Goal: Task Accomplishment & Management: Use online tool/utility

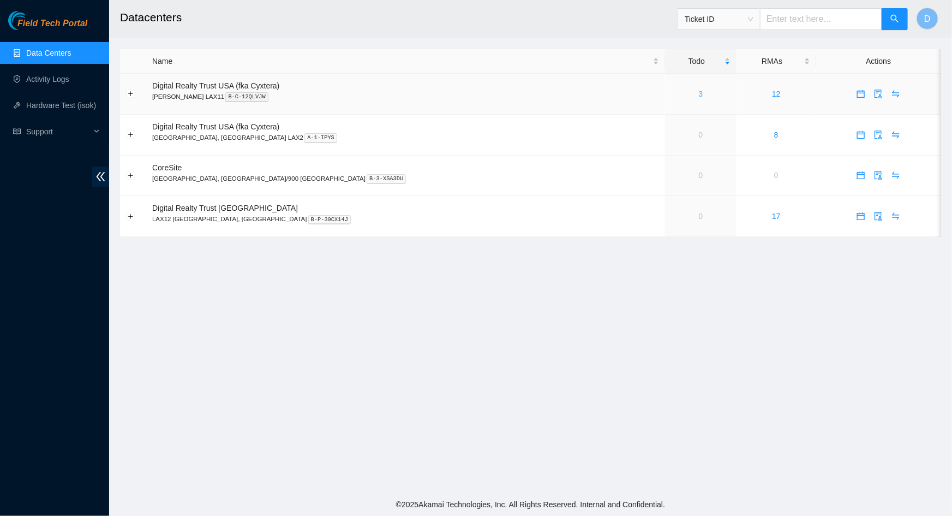
click at [699, 92] on link "3" at bounding box center [701, 93] width 4 height 9
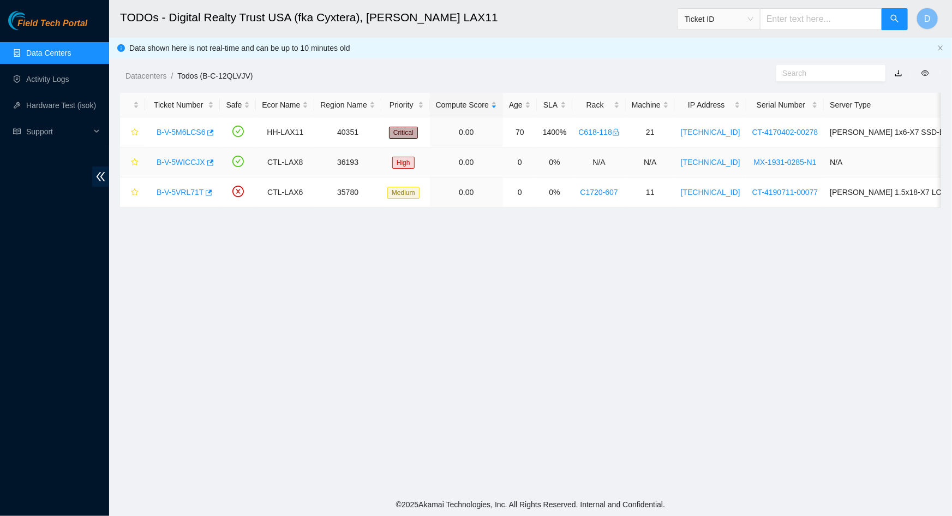
click at [169, 164] on link "B-V-5WICCJX" at bounding box center [181, 162] width 49 height 9
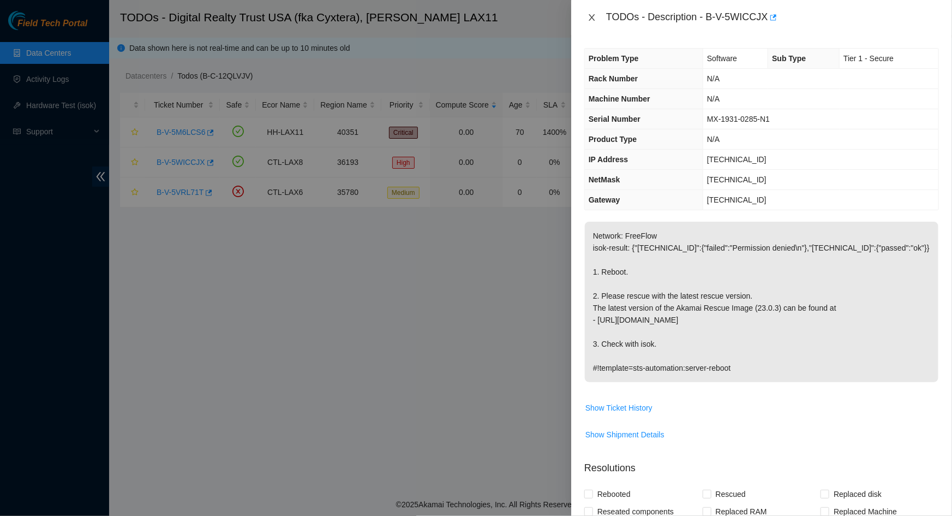
click at [594, 20] on icon "close" at bounding box center [592, 17] width 9 height 9
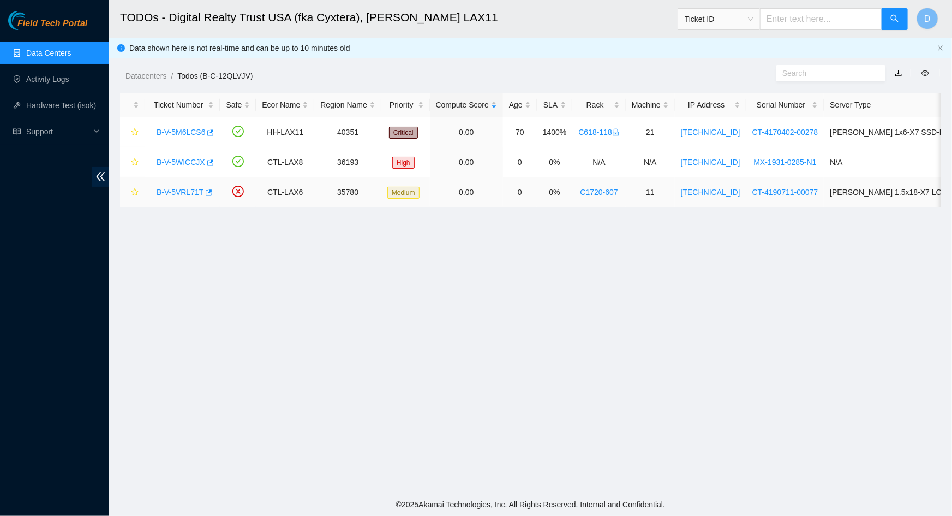
click at [172, 189] on link "B-V-5VRL71T" at bounding box center [180, 192] width 47 height 9
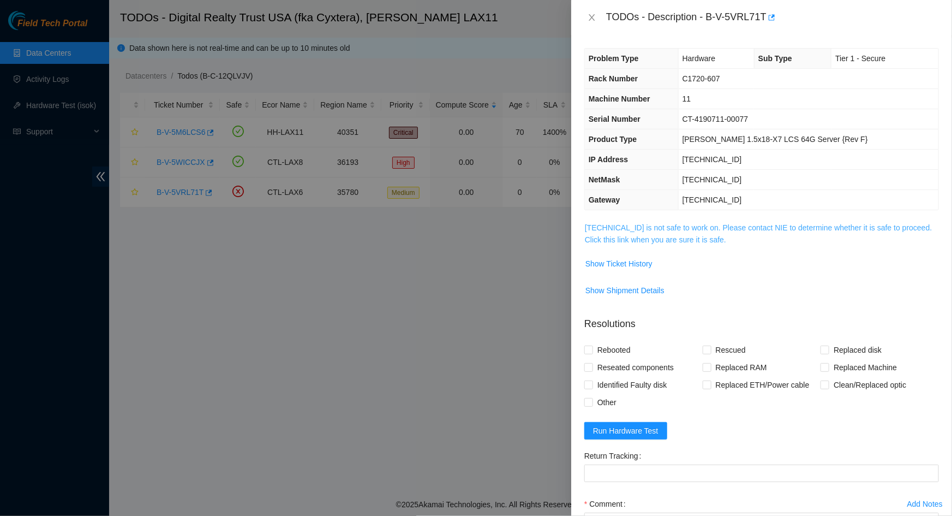
click at [639, 226] on link "[TECHNICAL_ID] is not safe to work on. Please contact NIE to determine whether …" at bounding box center [759, 233] width 348 height 21
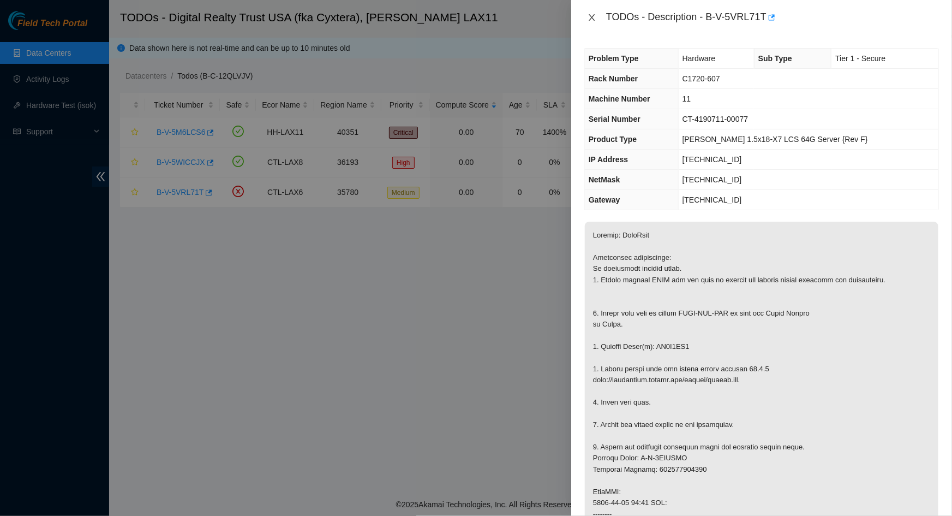
click at [589, 16] on icon "close" at bounding box center [592, 17] width 9 height 9
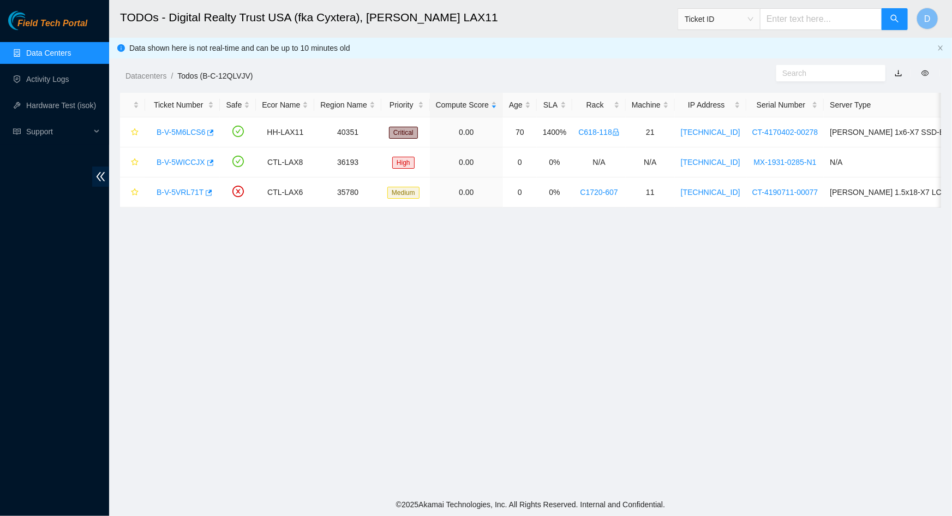
click at [394, 311] on main "TODOs - Digital Realty Trust USA (fka Cyxtera), [PERSON_NAME] LAX11 Ticket ID D…" at bounding box center [530, 246] width 843 height 493
click at [169, 164] on link "B-V-5WICCJX" at bounding box center [181, 162] width 49 height 9
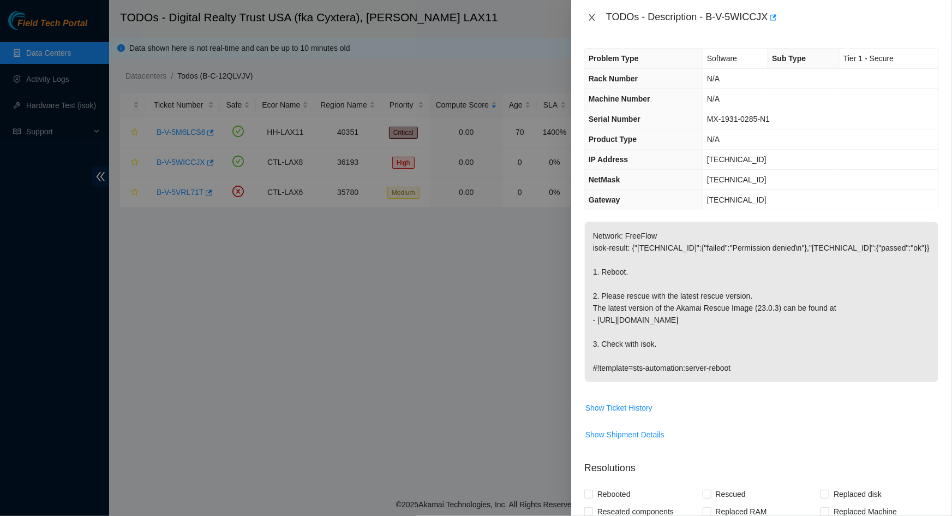
click at [589, 19] on icon "close" at bounding box center [592, 17] width 9 height 9
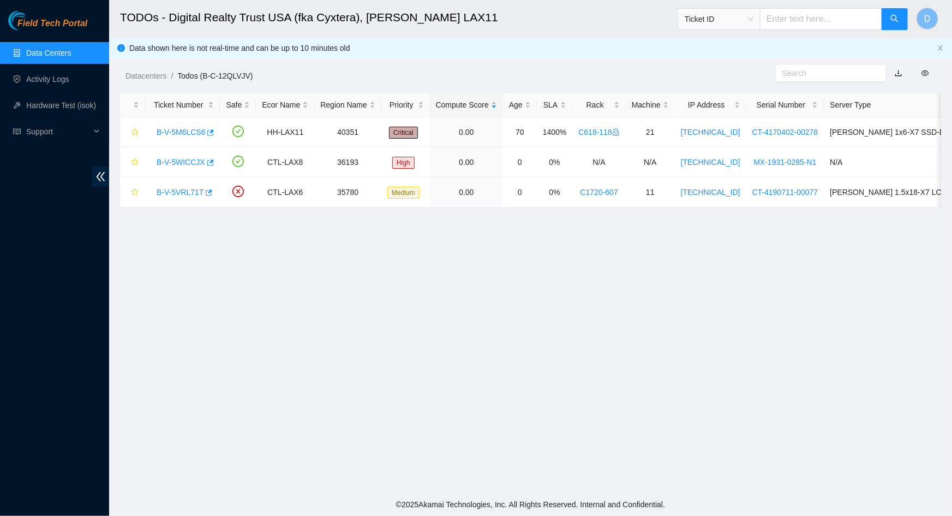
click at [450, 55] on div "Datacenters / Todos (B-C-12QLVJV) /" at bounding box center [425, 51] width 632 height 61
click at [944, 49] on div "Data shown here is not real-time and can be up to 10 minutes old" at bounding box center [530, 48] width 843 height 21
click at [941, 47] on icon "close" at bounding box center [940, 48] width 7 height 7
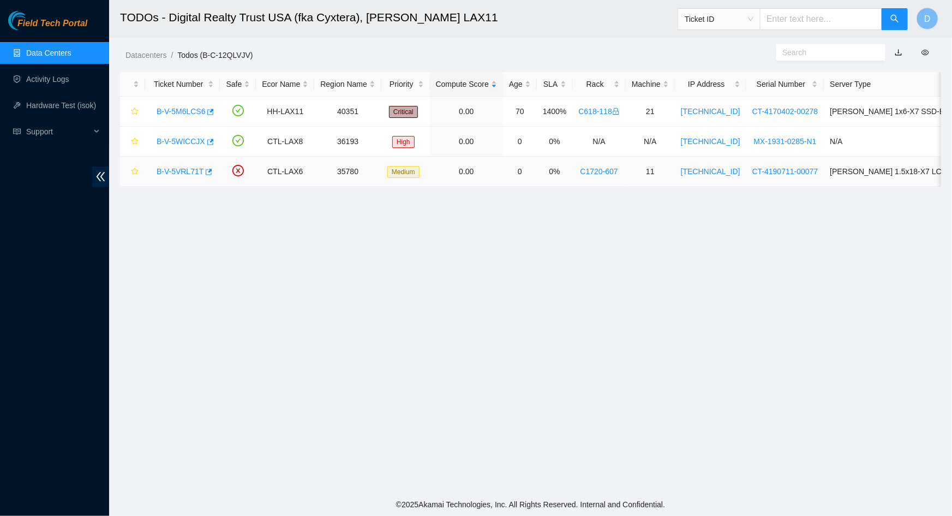
click at [176, 170] on link "B-V-5VRL71T" at bounding box center [180, 171] width 47 height 9
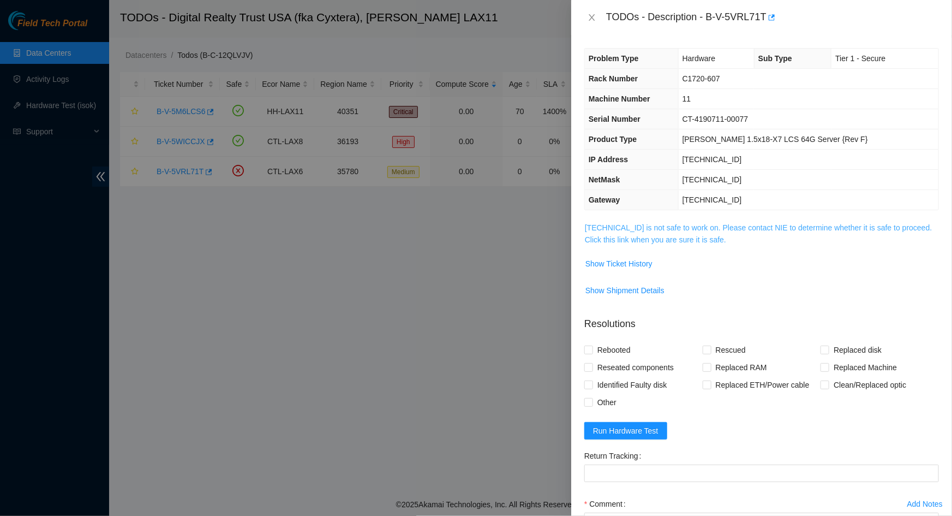
click at [669, 226] on link "[TECHNICAL_ID] is not safe to work on. Please contact NIE to determine whether …" at bounding box center [759, 233] width 348 height 21
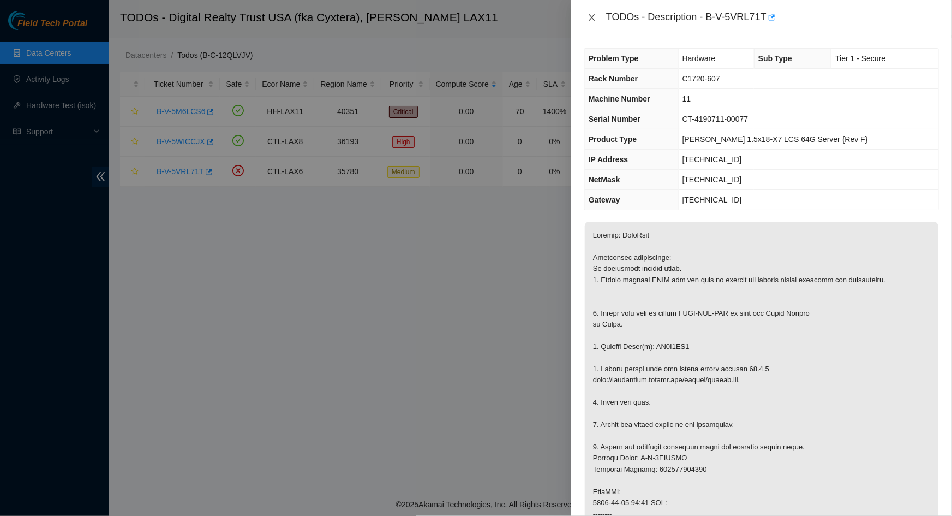
click at [594, 17] on icon "close" at bounding box center [592, 17] width 9 height 9
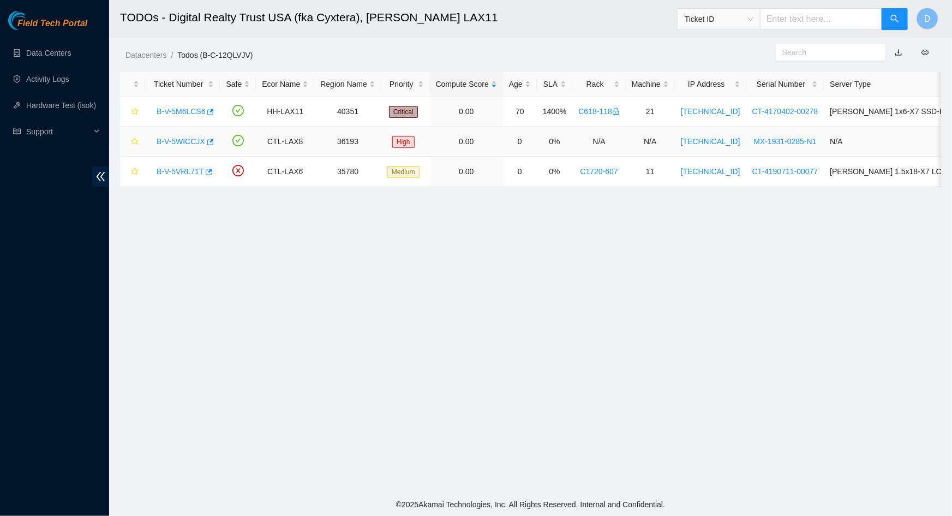
click at [181, 142] on link "B-V-5WICCJX" at bounding box center [181, 141] width 49 height 9
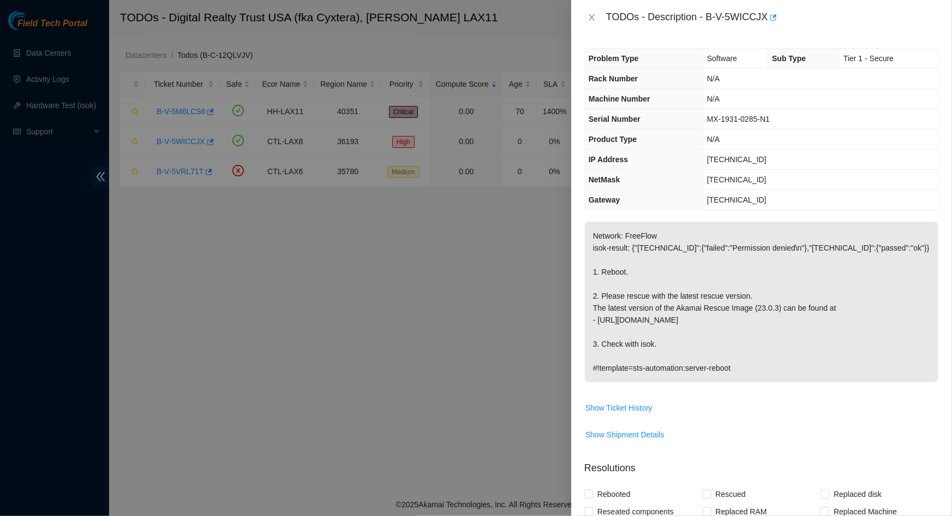
click at [738, 157] on span "[TECHNICAL_ID]" at bounding box center [736, 159] width 59 height 9
click at [584, 16] on div "TODOs - Description - B-V-5WICCJX" at bounding box center [761, 17] width 381 height 35
click at [588, 21] on button "Close" at bounding box center [591, 18] width 15 height 10
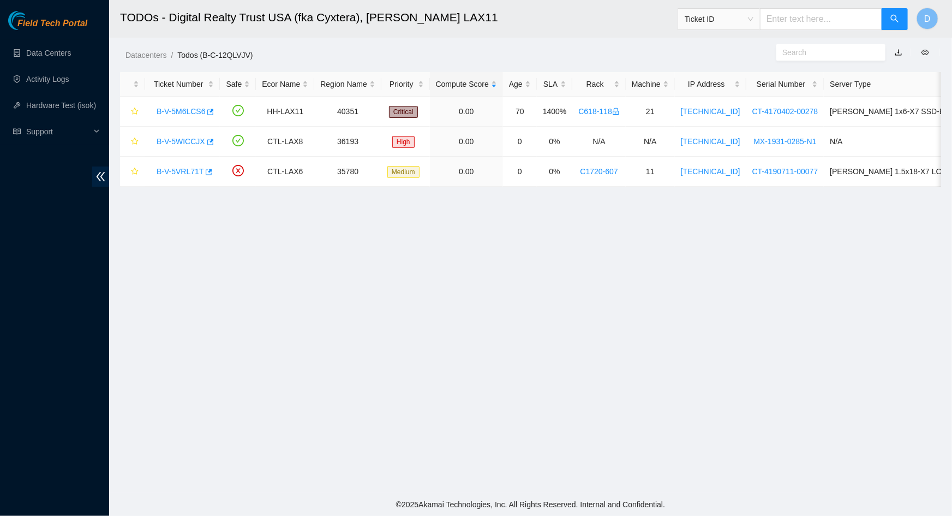
click at [252, 422] on main "TODOs - Digital Realty Trust USA (fka Cyxtera), NASH LAX11 Ticket ID D Datacent…" at bounding box center [530, 246] width 843 height 493
